Goal: Transaction & Acquisition: Obtain resource

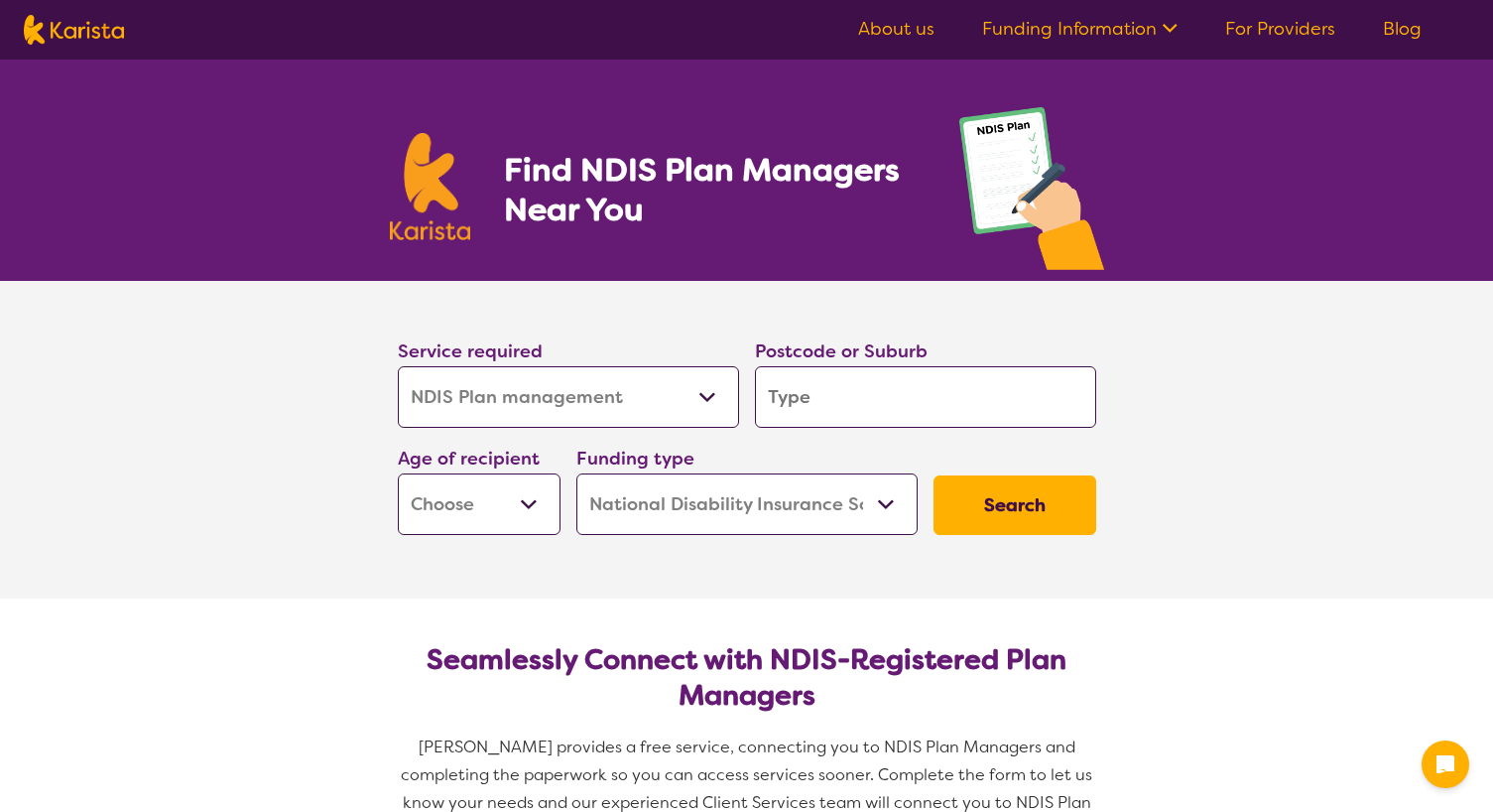
select select "NDIS Plan management"
select select "NDIS"
select select "NDIS Plan management"
select select "NDIS"
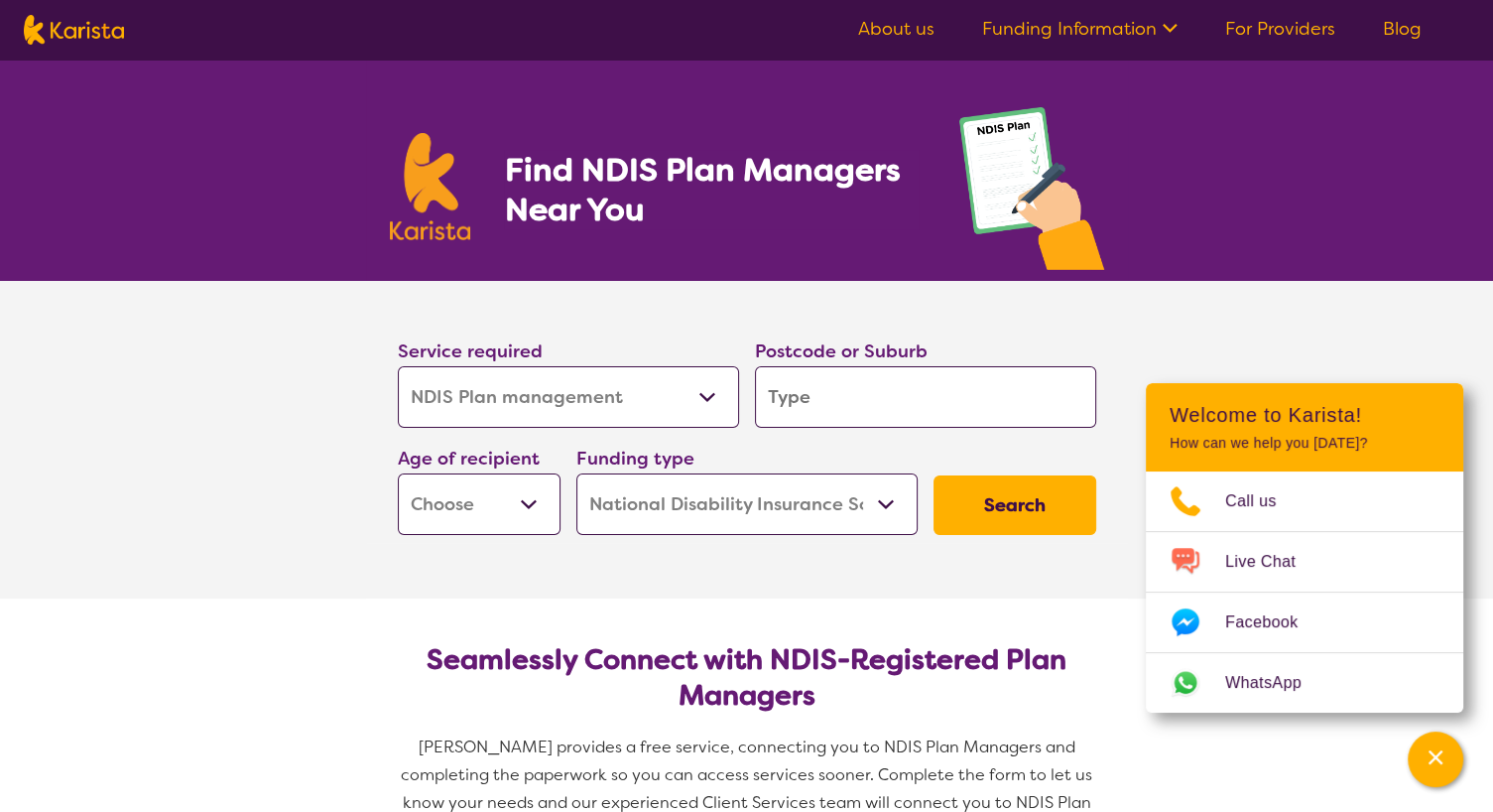
click at [481, 402] on select "Allied Health Assistant Assessment (ADHD or Autism) Behaviour support Counselli…" at bounding box center [568, 397] width 341 height 62
click at [398, 366] on select "Allied Health Assistant Assessment (ADHD or Autism) Behaviour support Counselli…" at bounding box center [568, 397] width 341 height 62
click at [861, 361] on label "Postcode or Suburb" at bounding box center [841, 351] width 173 height 24
click at [820, 379] on input "search" at bounding box center [925, 397] width 341 height 62
type input "2"
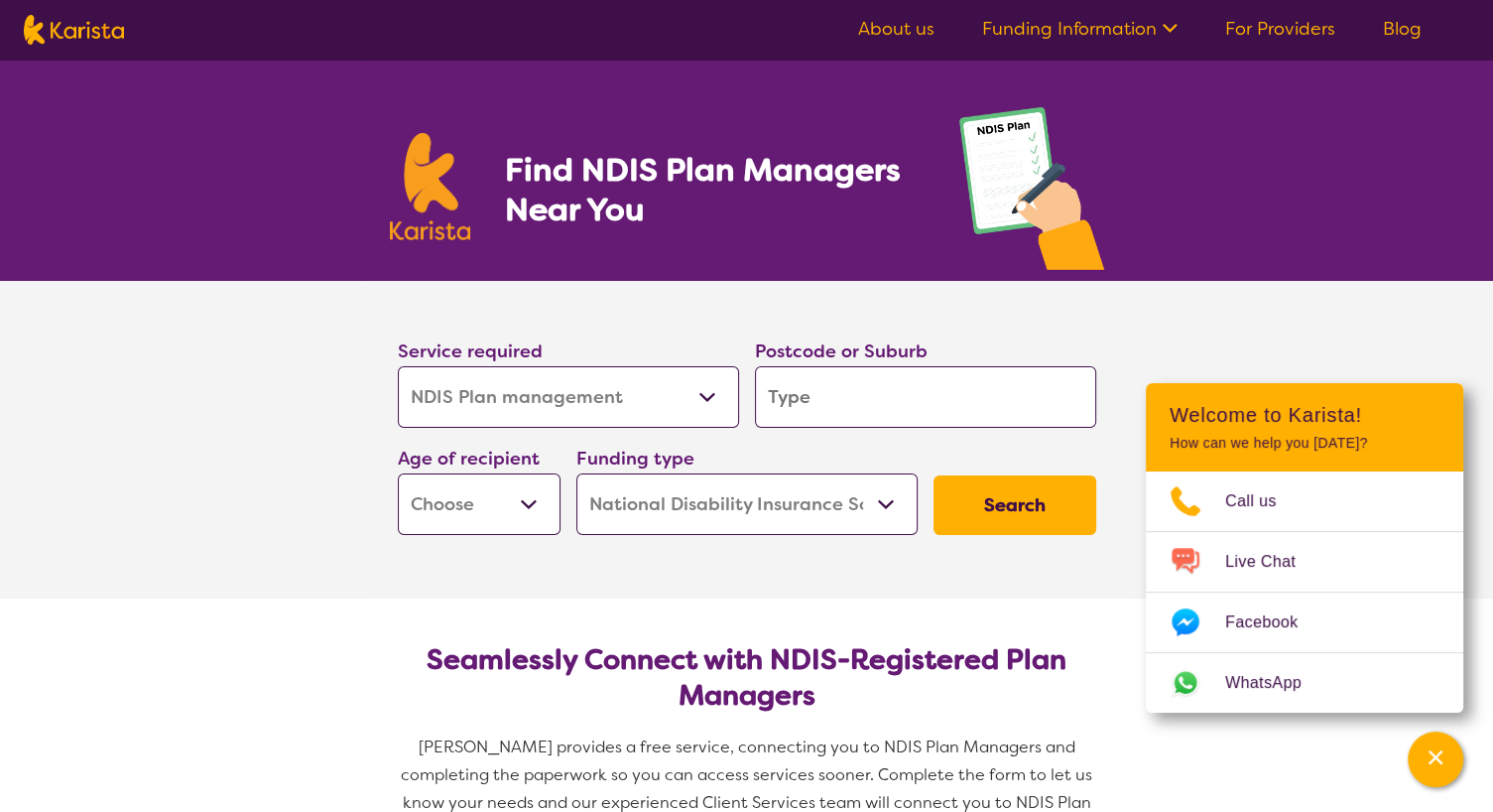
type input "2"
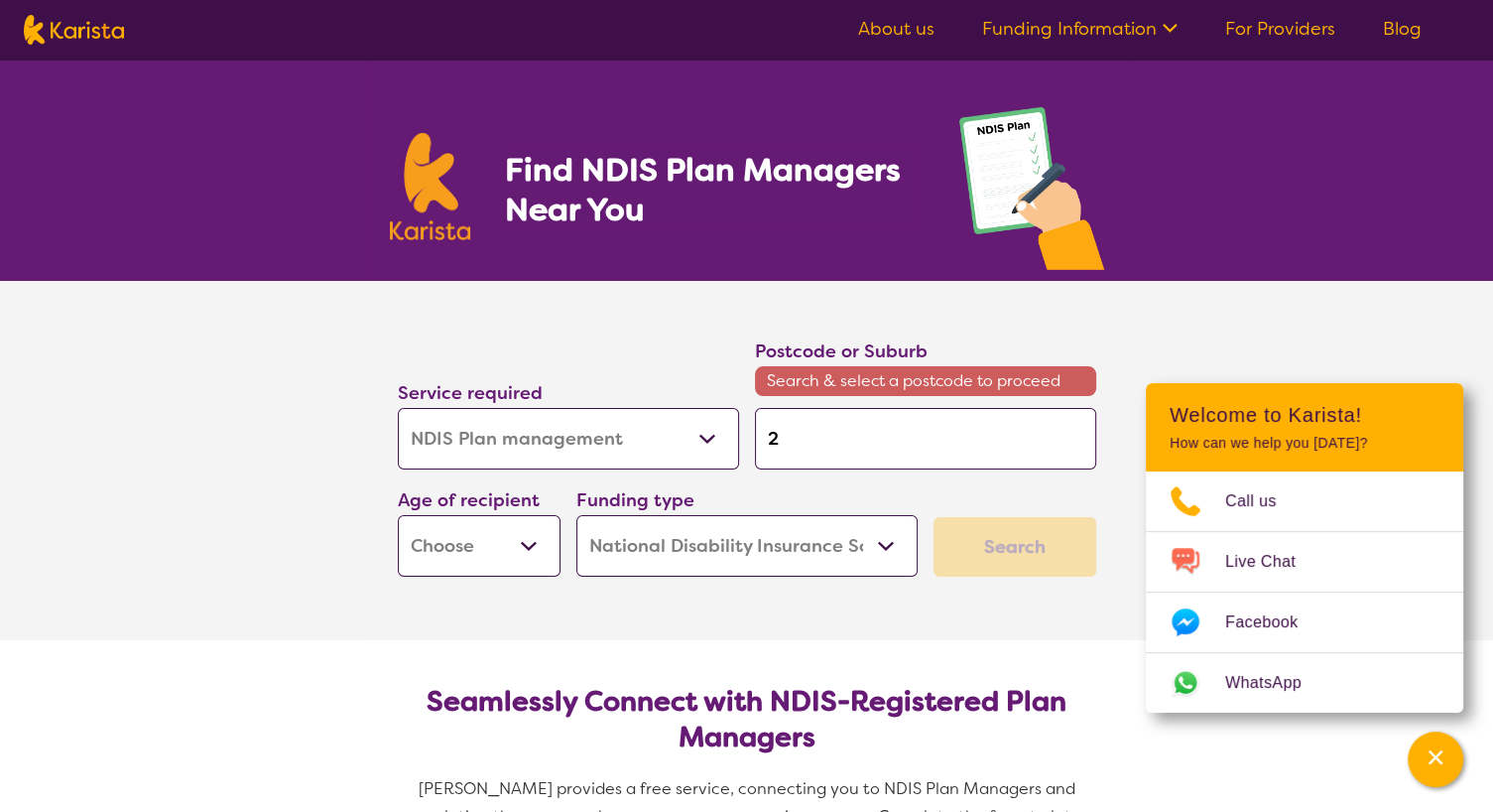
type input "20"
type input "207"
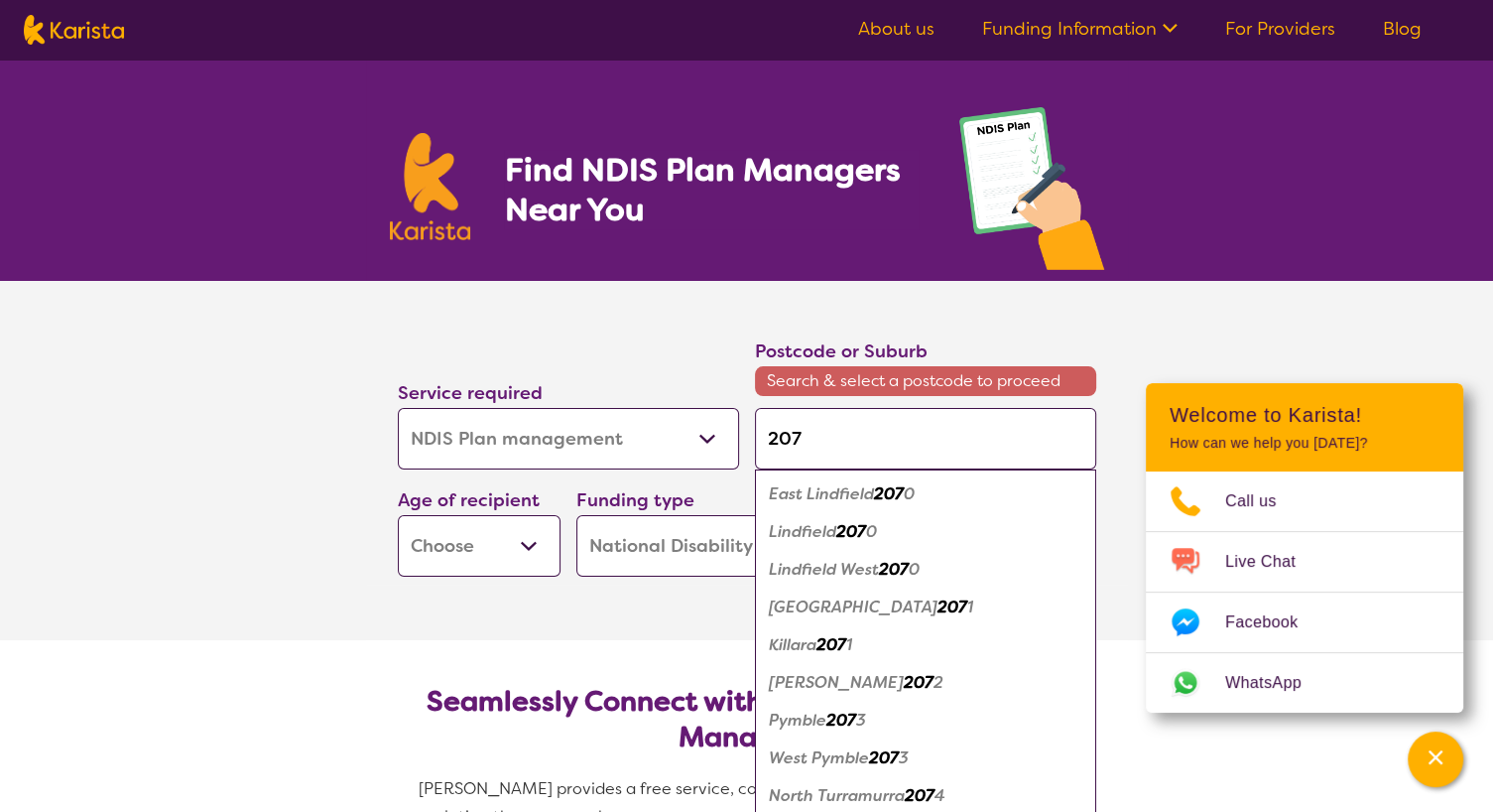
type input "20"
type input "206"
type input "2066"
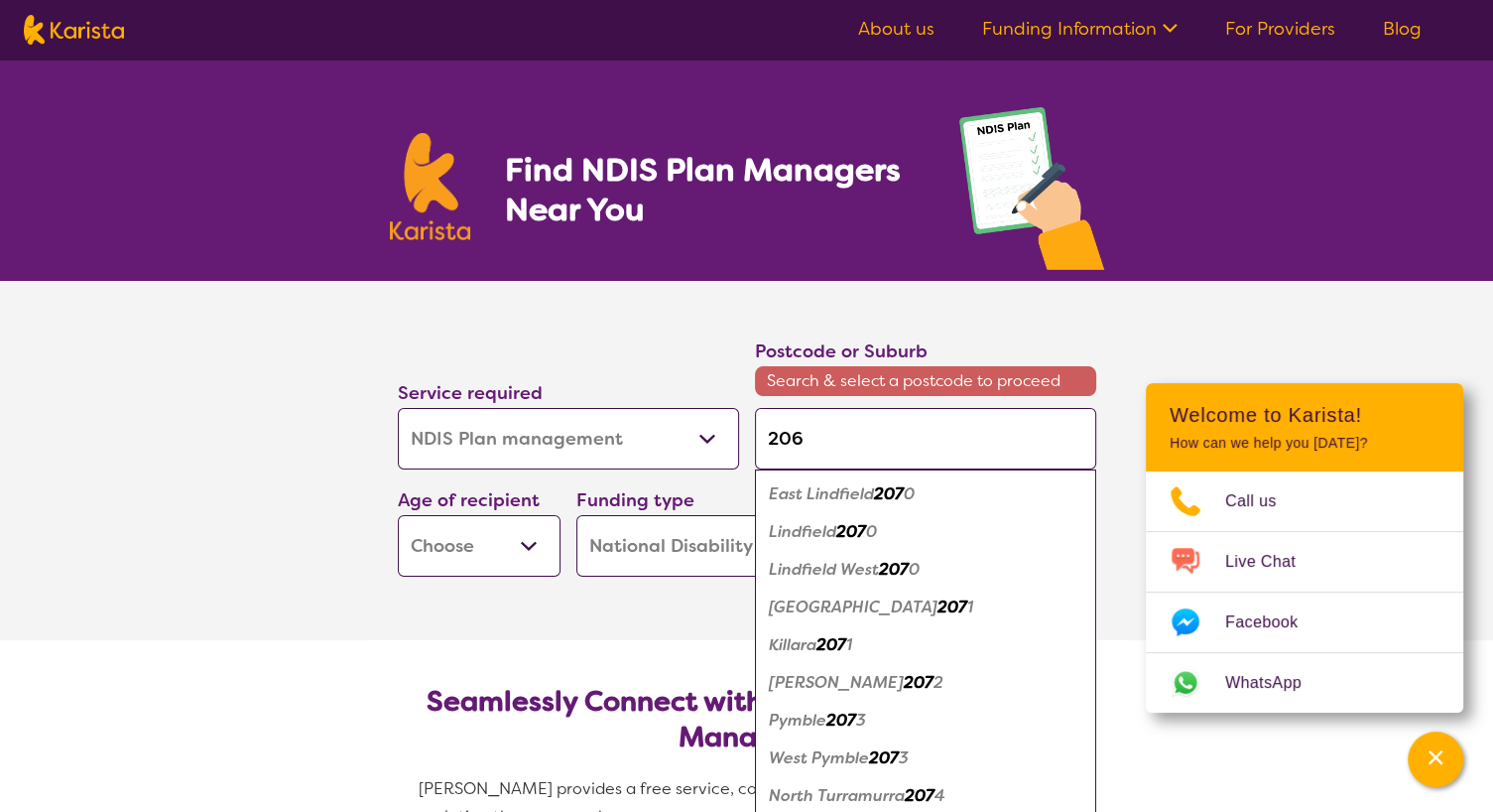
type input "2066"
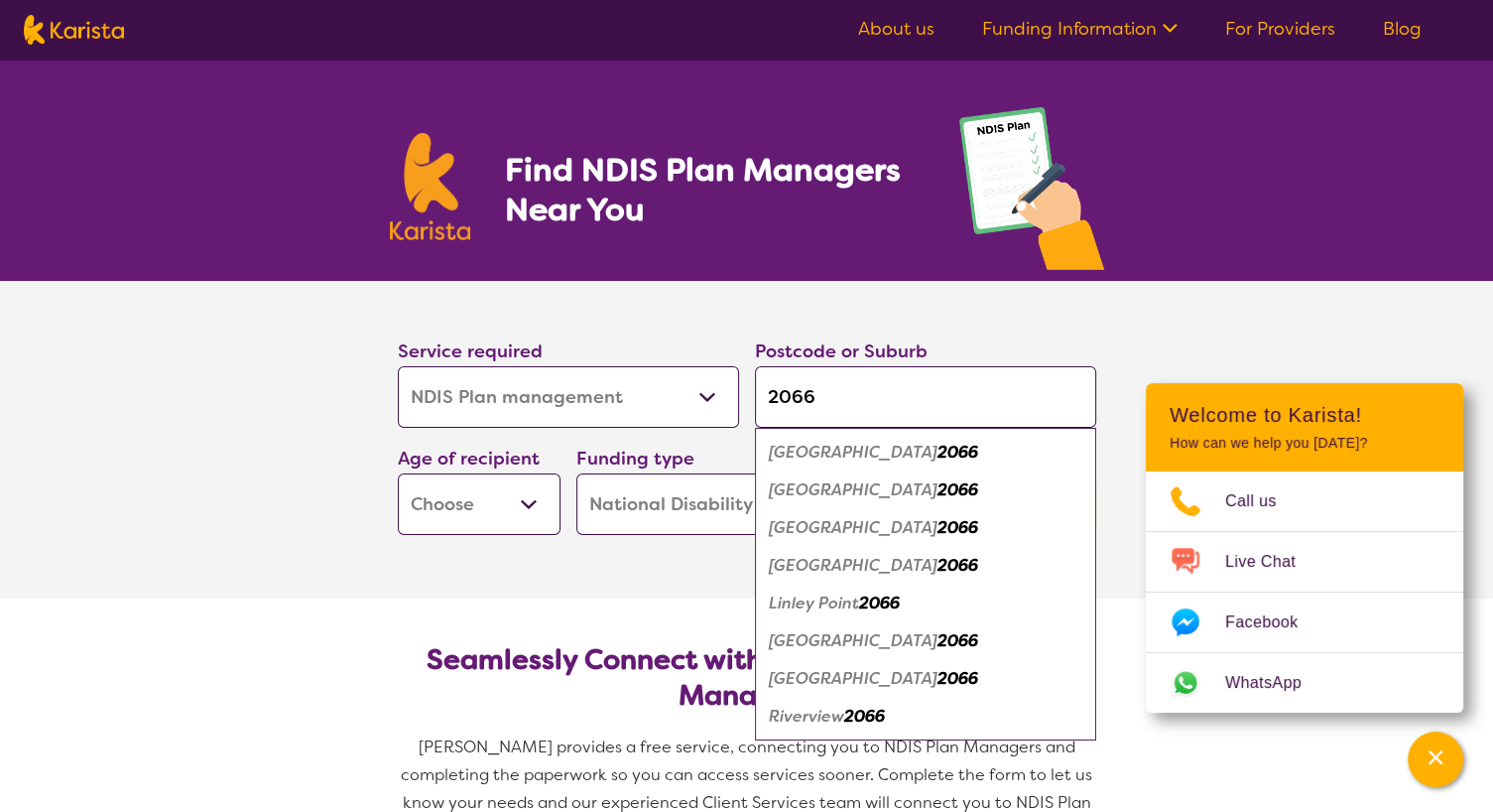
type input "2066"
click at [820, 479] on em "Lane Cove Dc" at bounding box center [853, 489] width 169 height 21
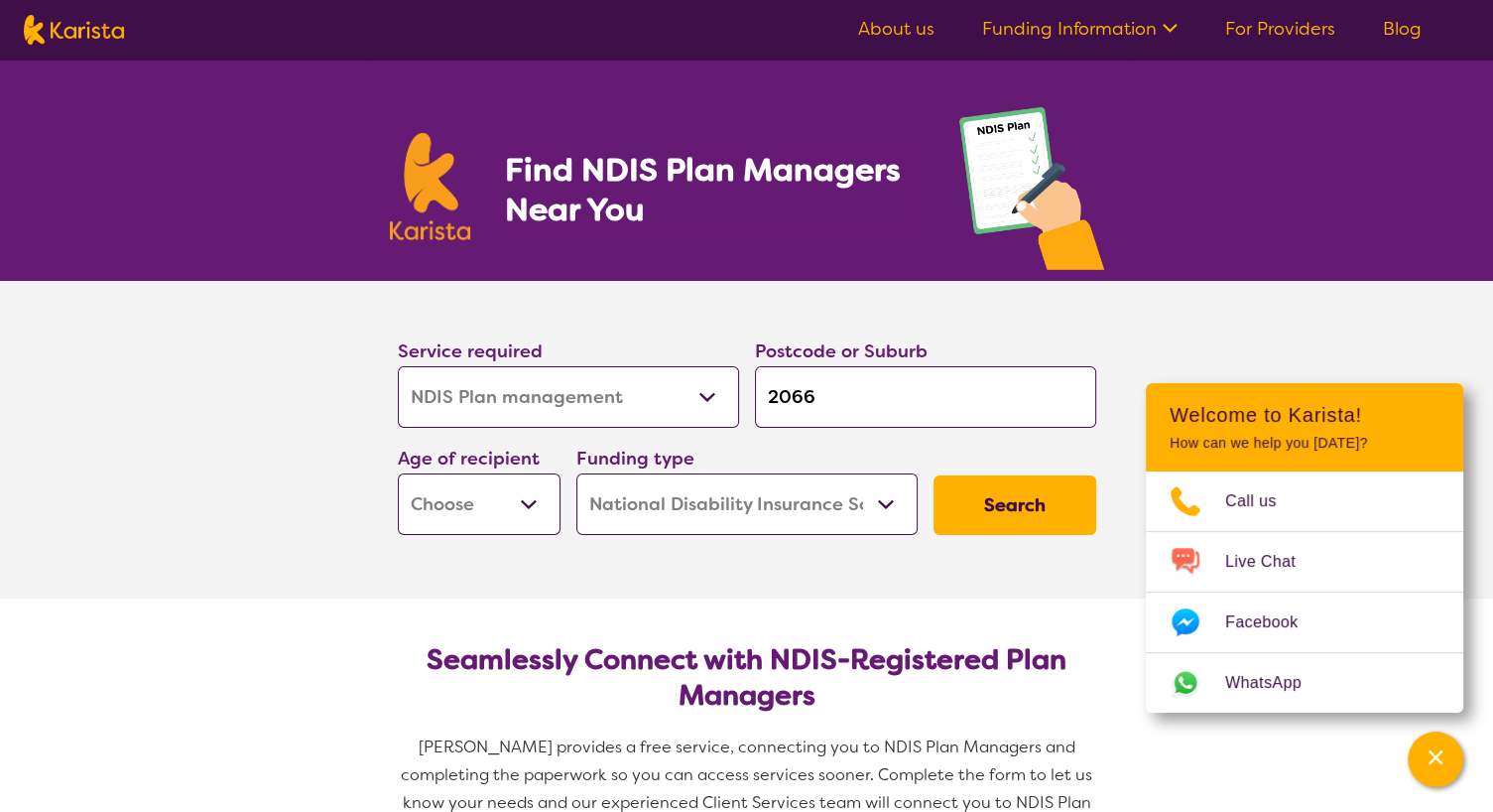
click at [512, 523] on select "Early Childhood - 0 to 9 Child - 10 to 11 Adolescent - 12 to 17 Adult - 18 to 6…" at bounding box center [479, 504] width 163 height 62
select select "EC"
click at [398, 473] on select "Early Childhood - 0 to 9 Child - 10 to 11 Adolescent - 12 to 17 Adult - 18 to 6…" at bounding box center [479, 504] width 163 height 62
select select "EC"
click at [1015, 526] on button "Search" at bounding box center [1015, 505] width 163 height 60
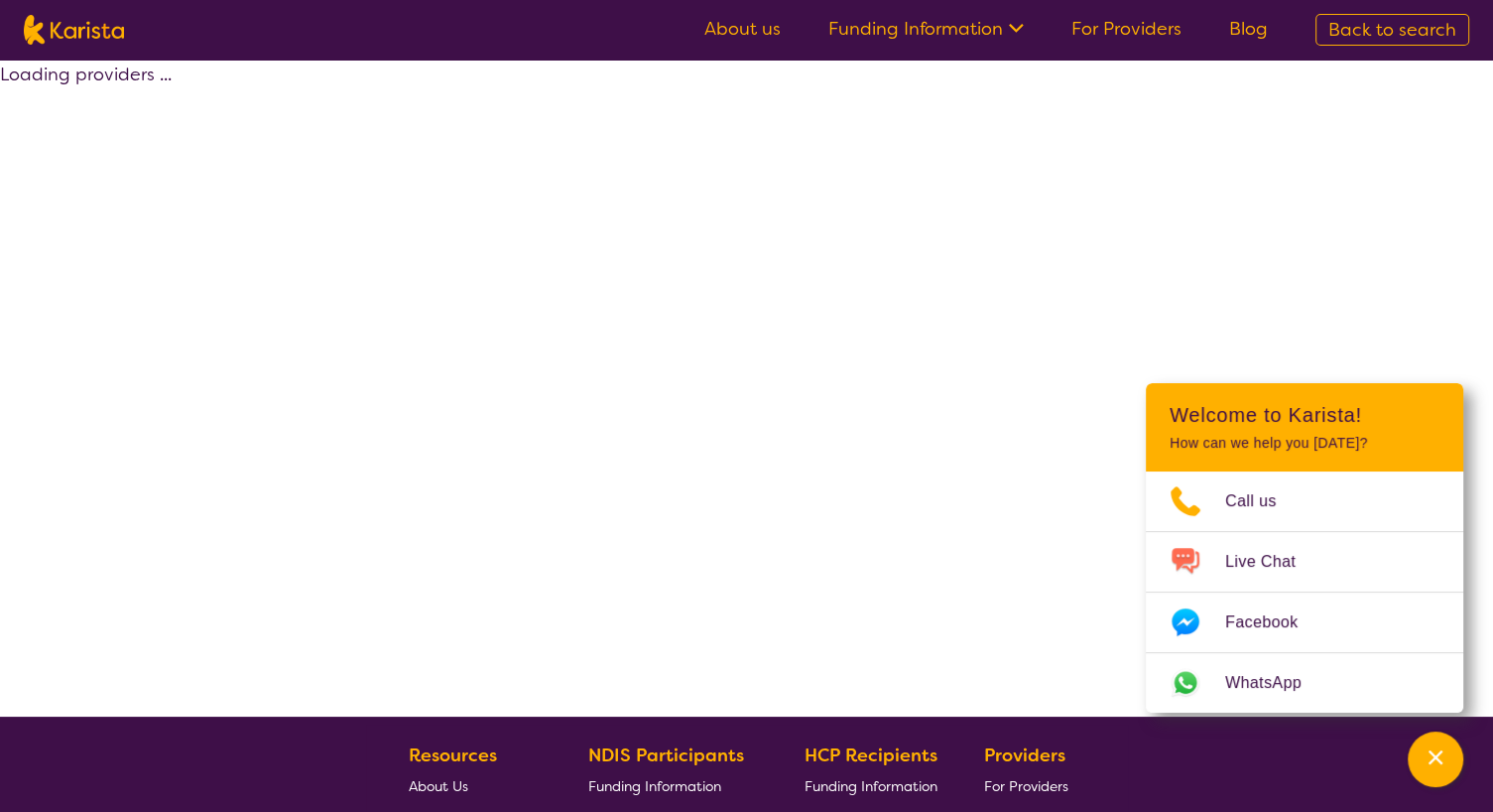
select select "by_score"
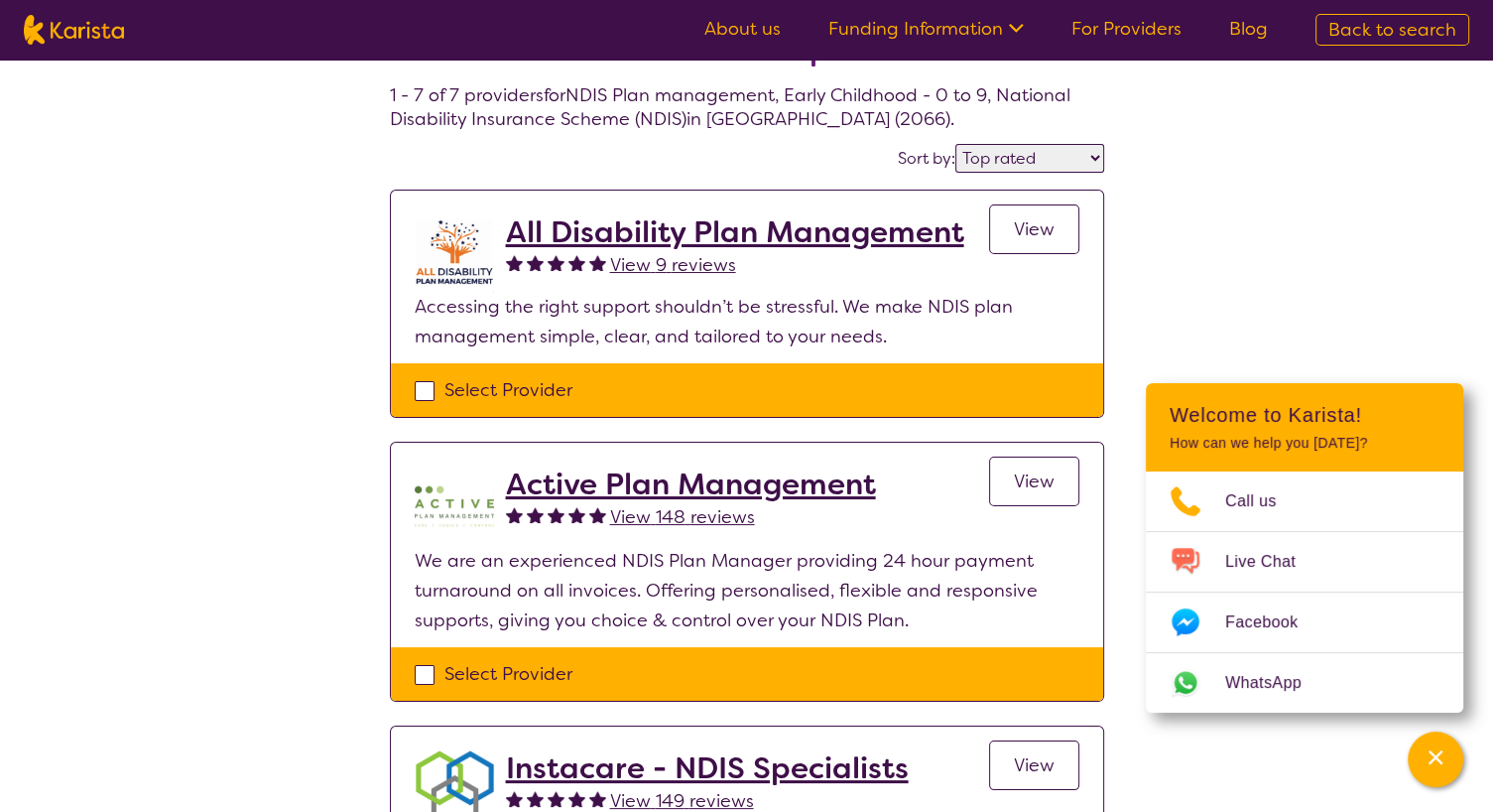
scroll to position [87, 0]
click at [664, 510] on span "View 148 reviews" at bounding box center [682, 517] width 145 height 24
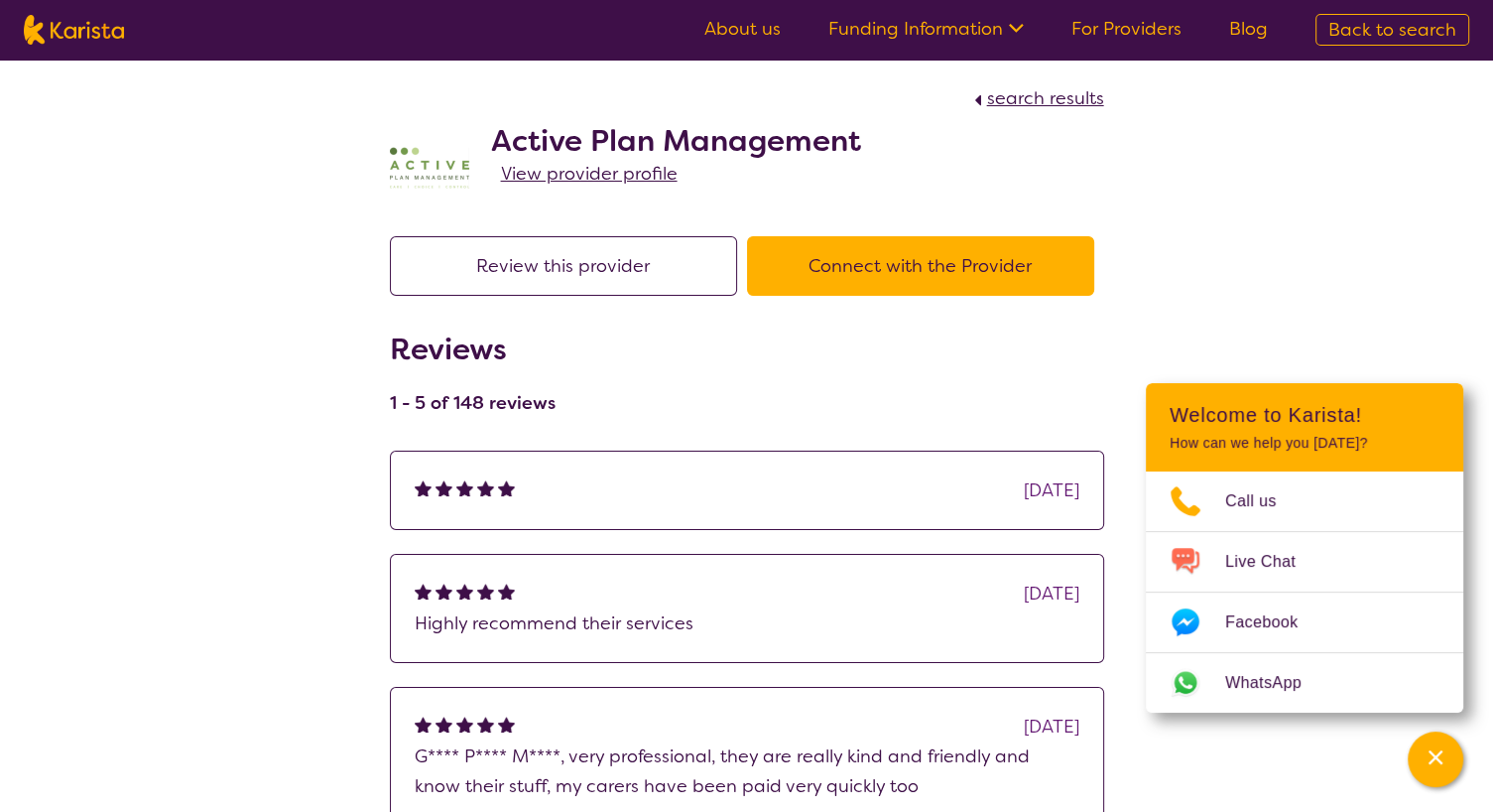
click at [556, 175] on span "View provider profile" at bounding box center [589, 174] width 177 height 24
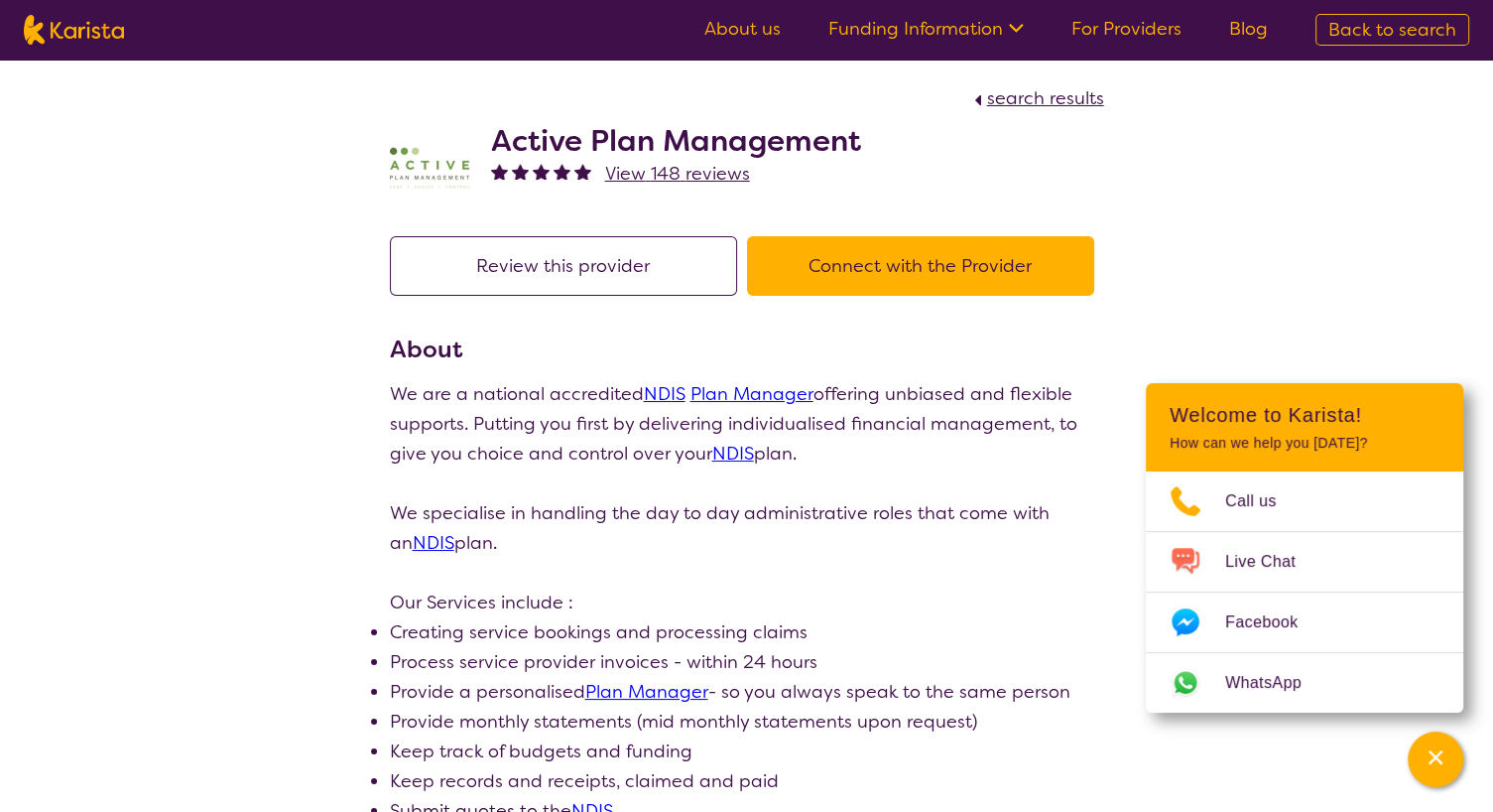
click at [818, 268] on button "Connect with the Provider" at bounding box center [920, 266] width 347 height 60
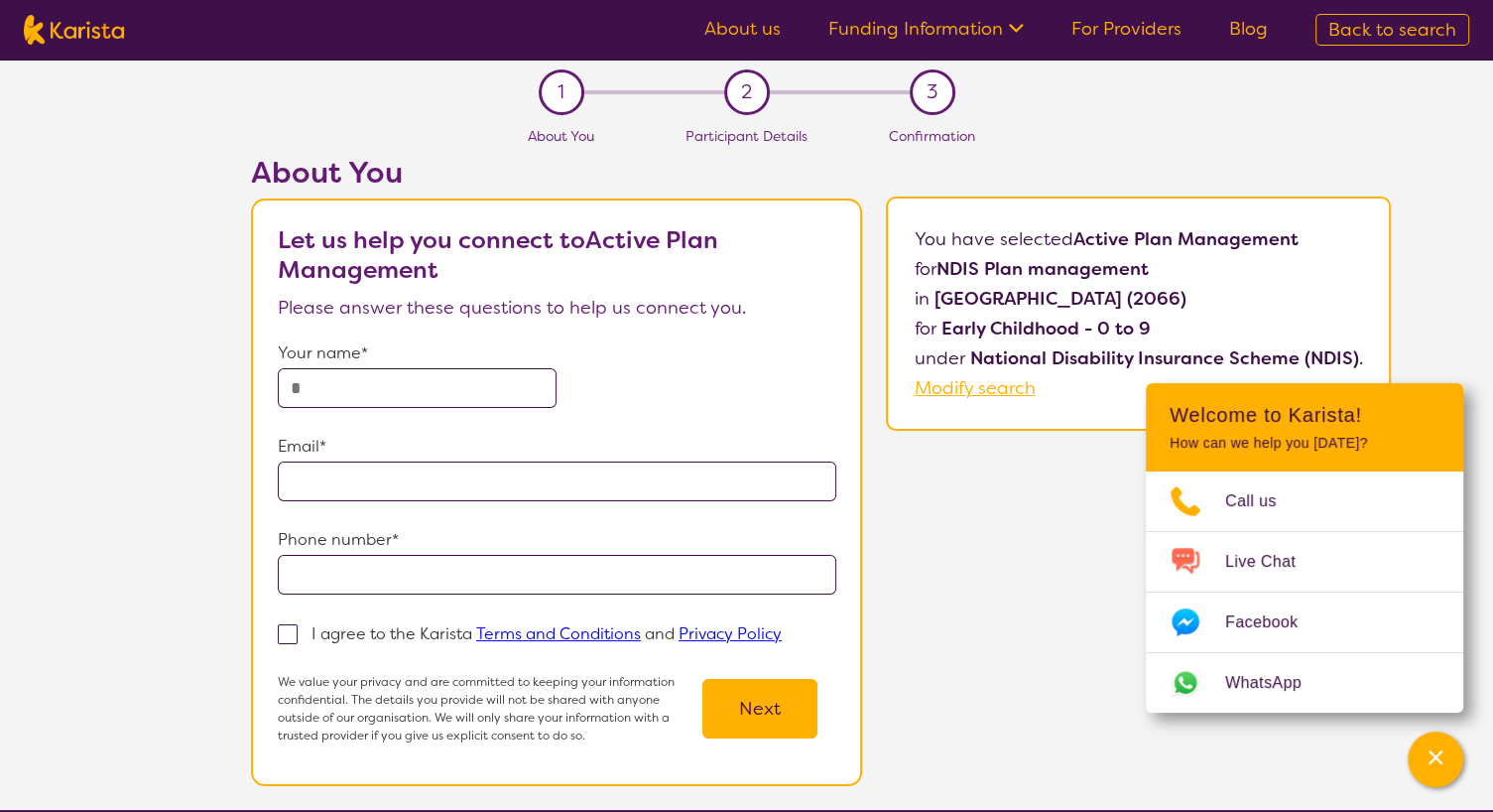
click at [409, 379] on input "text" at bounding box center [417, 388] width 279 height 40
type input "**********"
click at [331, 484] on input "email" at bounding box center [557, 481] width 559 height 40
type input "**********"
click at [342, 583] on input "tel" at bounding box center [557, 575] width 559 height 40
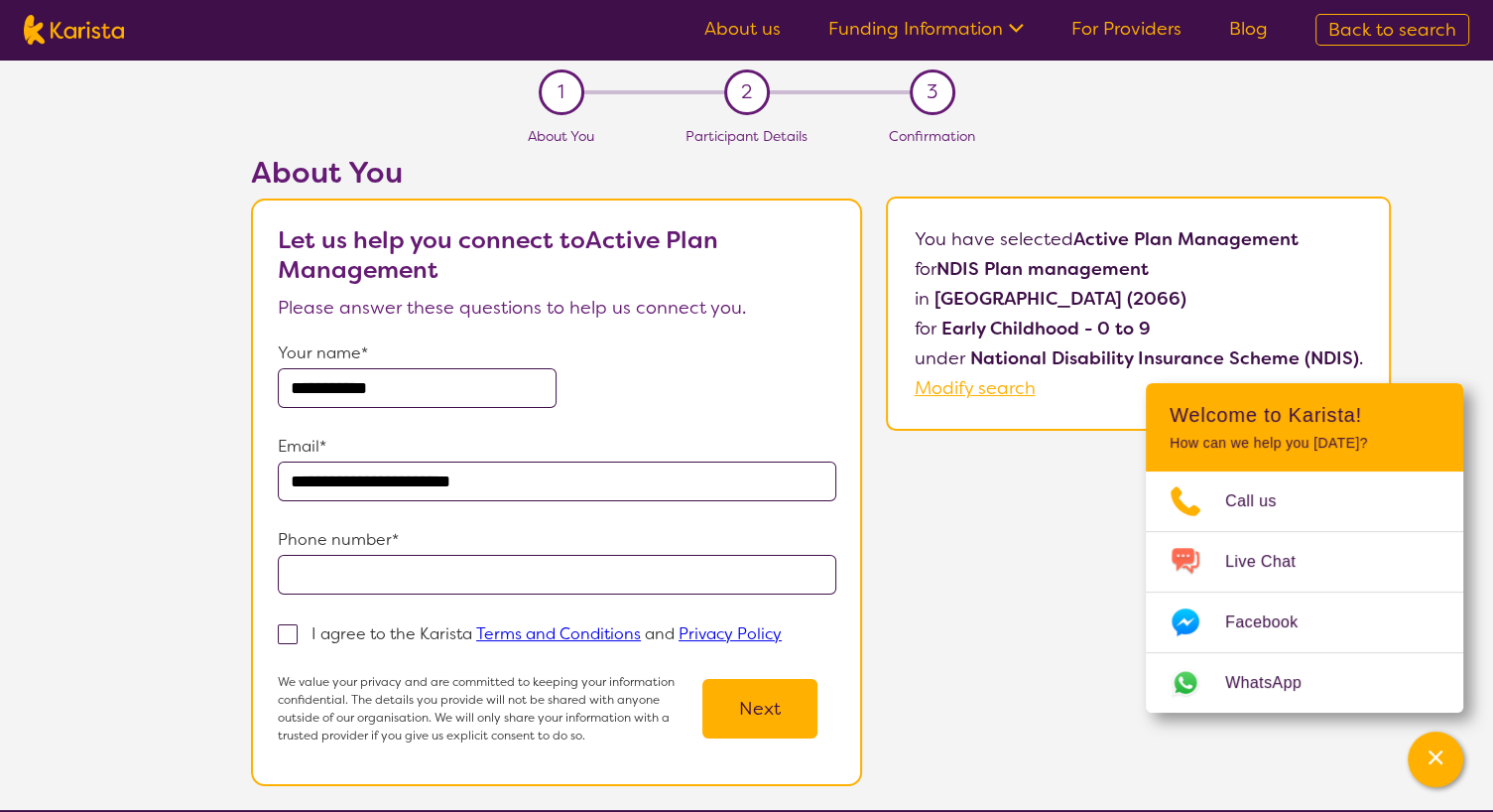
type input "**********"
click at [295, 631] on span at bounding box center [288, 634] width 20 height 20
click at [782, 631] on input "I agree to the Karista Terms and Conditions and Privacy Policy" at bounding box center [788, 632] width 13 height 13
checkbox input "true"
click at [737, 710] on button "Next" at bounding box center [760, 709] width 115 height 60
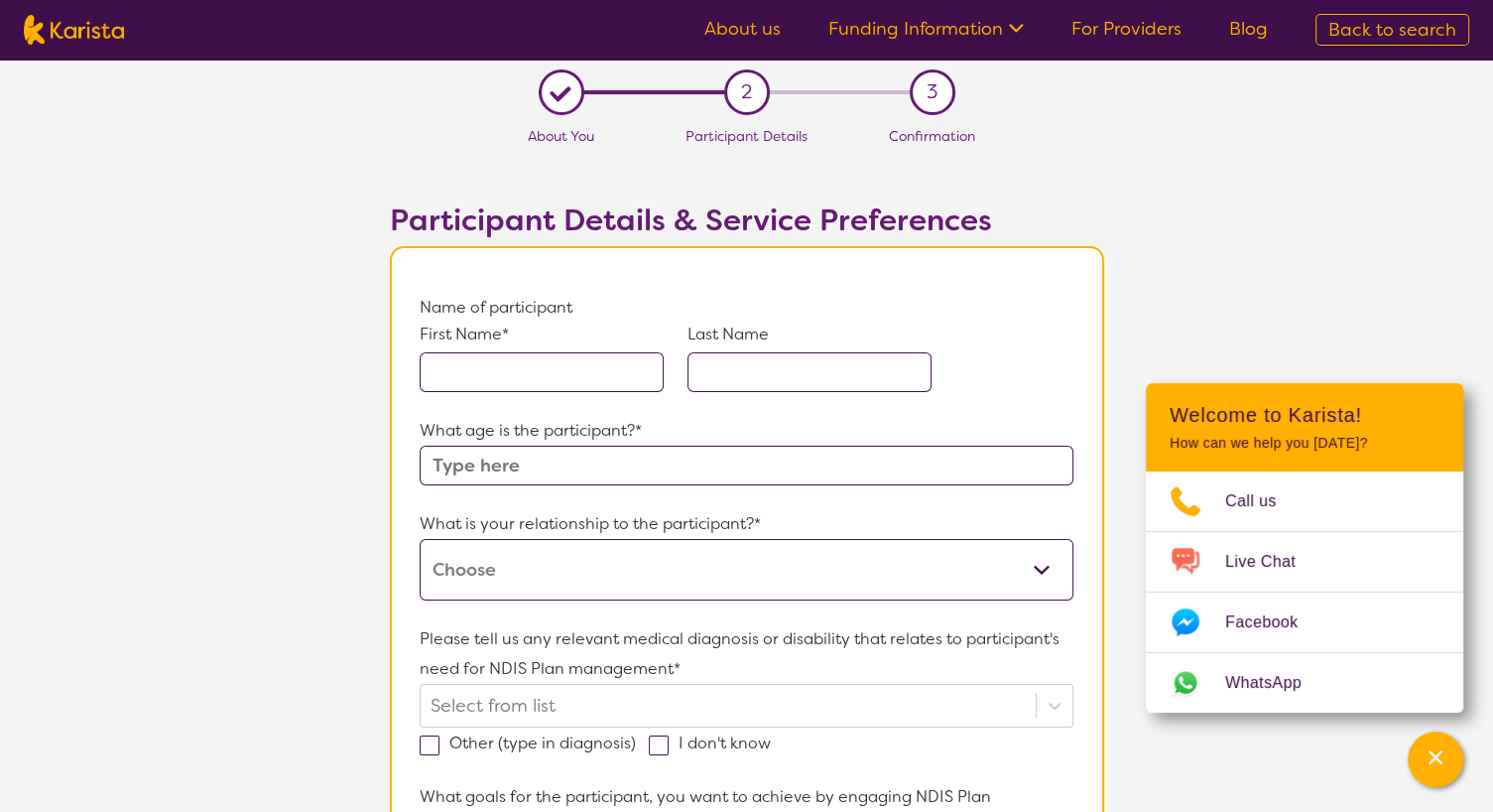
click at [1113, 33] on link "For Providers" at bounding box center [1127, 29] width 110 height 24
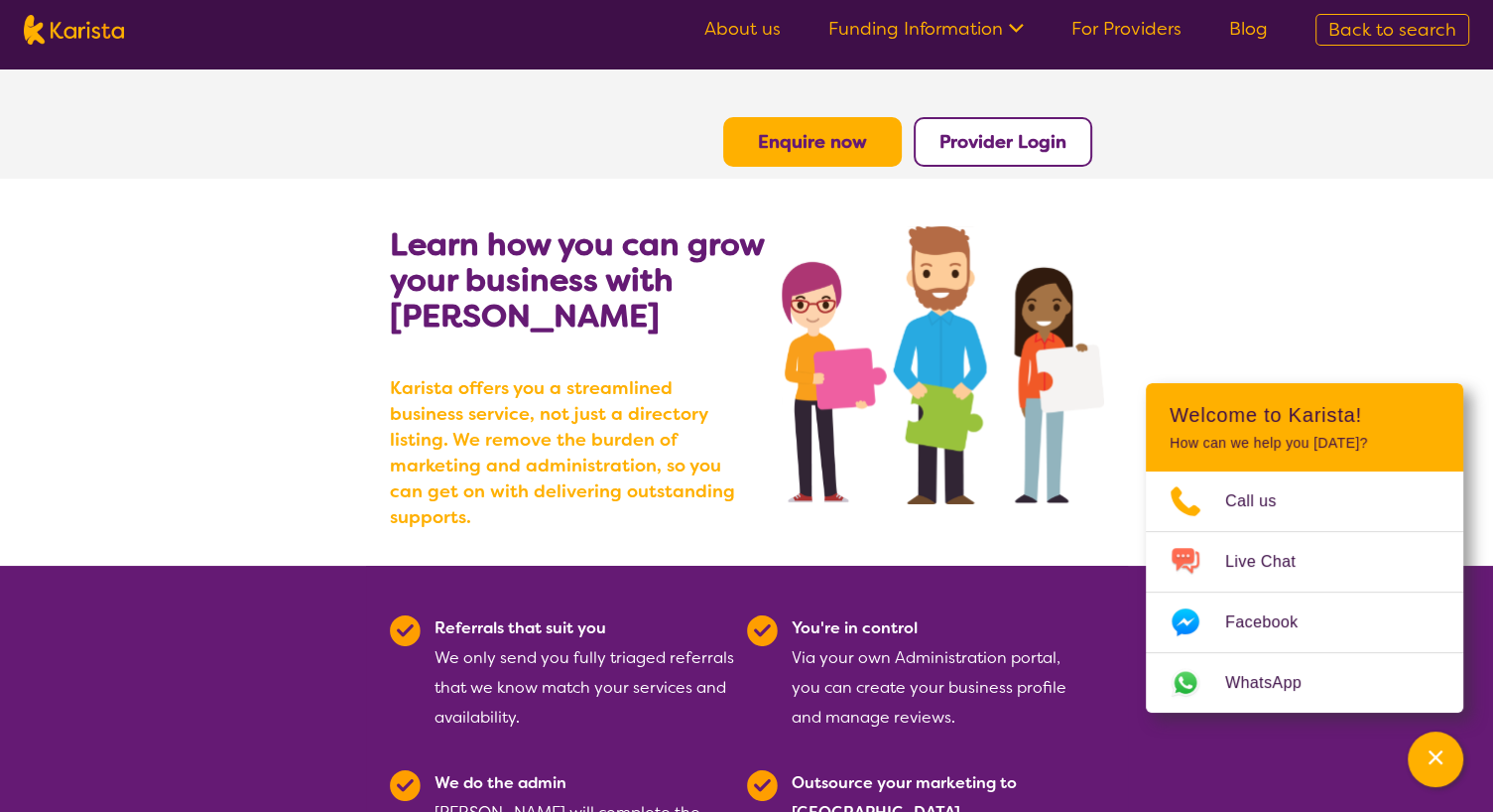
click at [1243, 295] on section "Learn how you can grow your business with [PERSON_NAME] [PERSON_NAME] offers yo…" at bounding box center [746, 372] width 1493 height 387
